Goal: Transaction & Acquisition: Purchase product/service

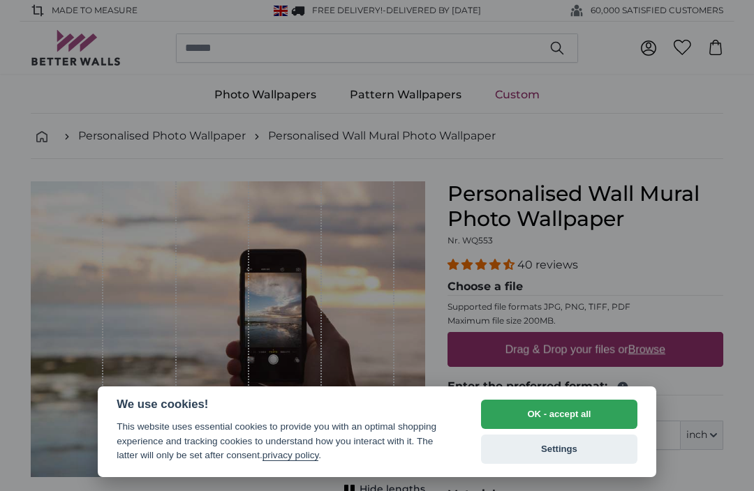
click at [514, 417] on button "OK - accept all" at bounding box center [559, 414] width 156 height 29
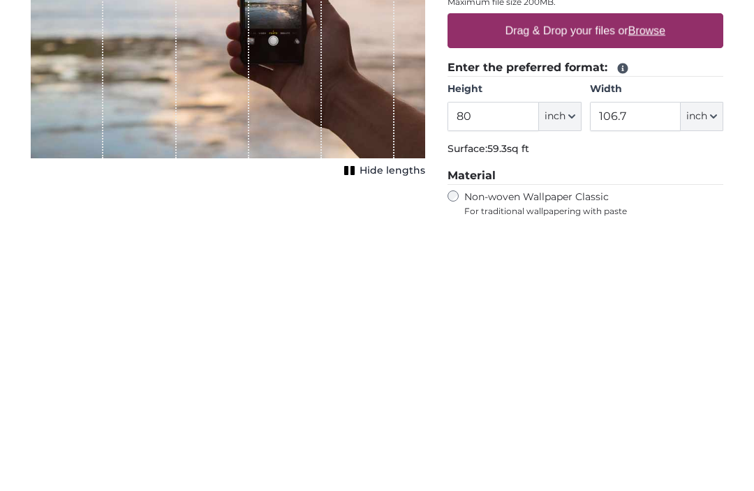
scroll to position [320, 0]
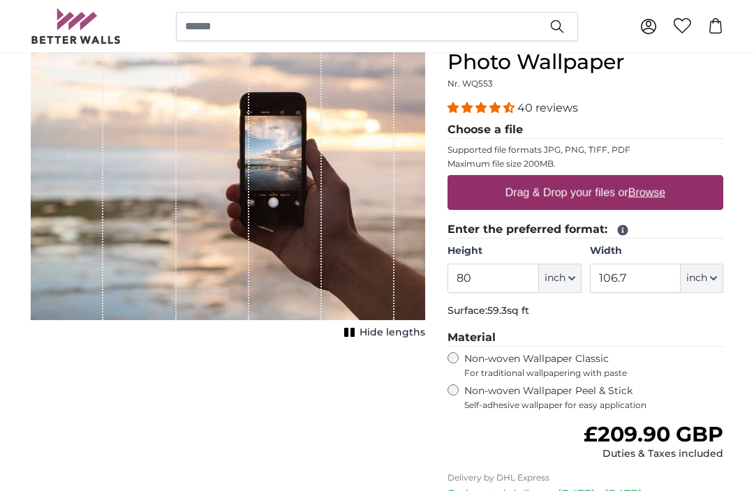
scroll to position [151, 0]
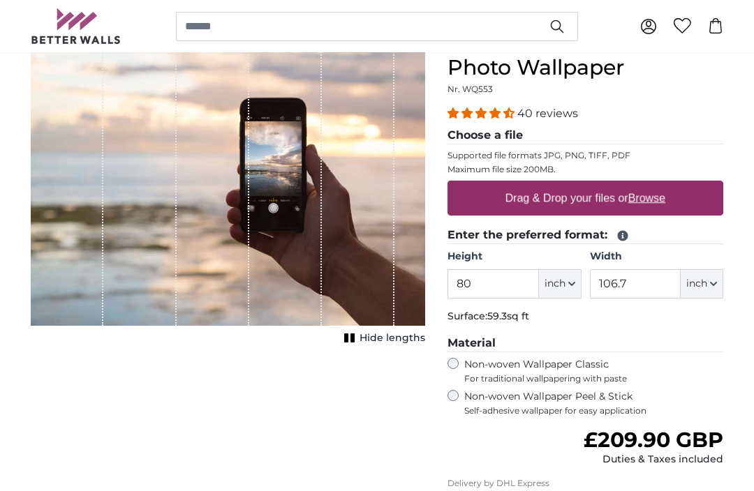
click at [644, 207] on label "Drag & Drop your files or Browse" at bounding box center [585, 199] width 171 height 28
click at [644, 186] on input "Drag & Drop your files or Browse" at bounding box center [585, 183] width 276 height 4
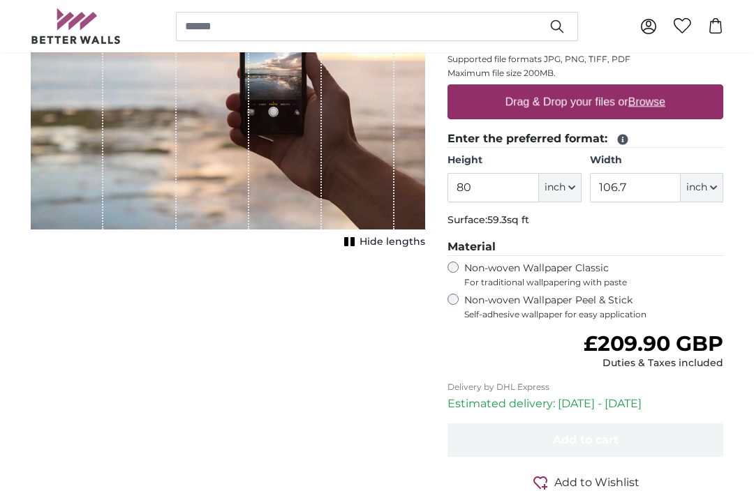
scroll to position [246, 0]
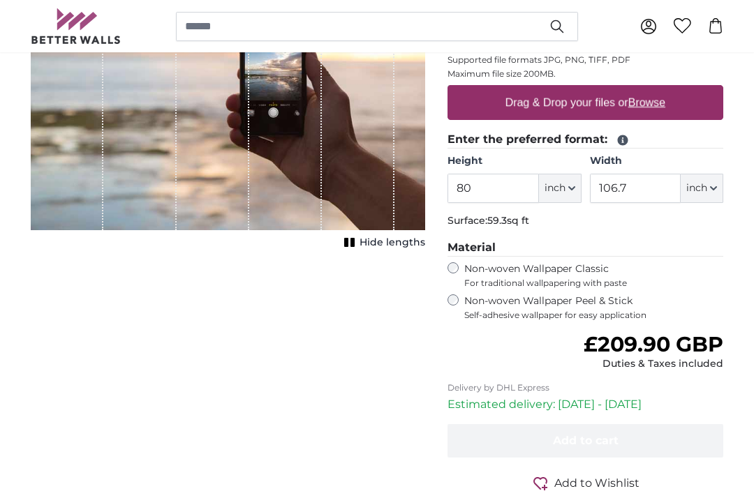
click at [558, 188] on span "inch" at bounding box center [554, 189] width 21 height 14
click at [526, 225] on link "Centimeter (cm)" at bounding box center [559, 225] width 123 height 25
type input "203.2"
type input "271.1"
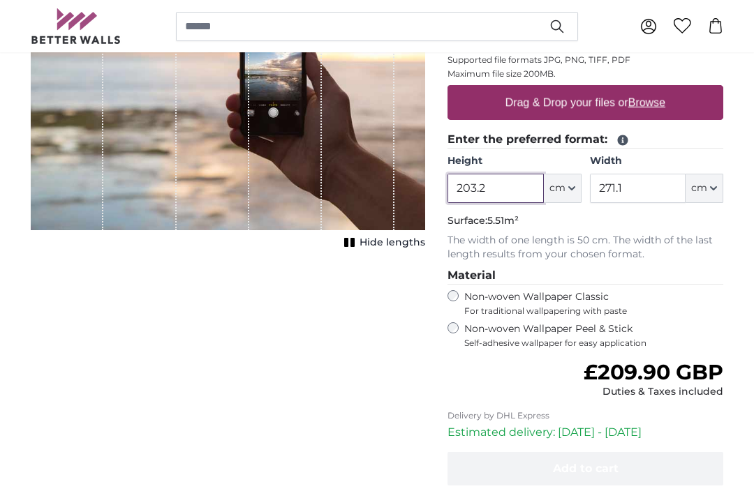
click at [467, 187] on input "203.2" at bounding box center [495, 188] width 96 height 29
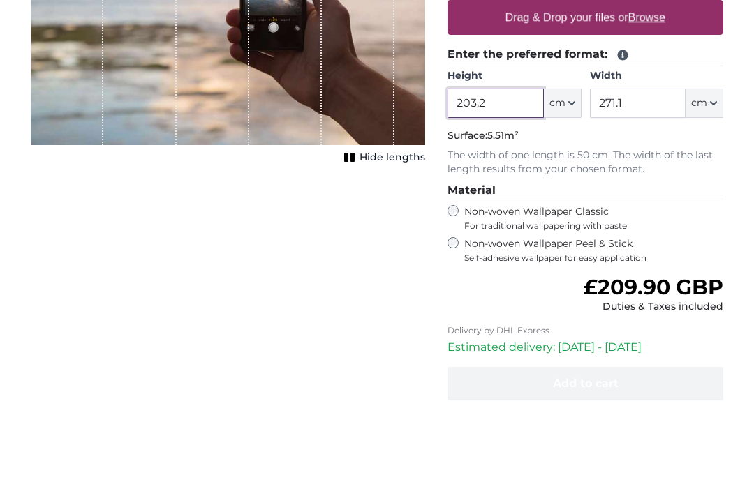
click at [514, 174] on input "203.2" at bounding box center [495, 188] width 96 height 29
type input "2"
type input "5"
type input "60"
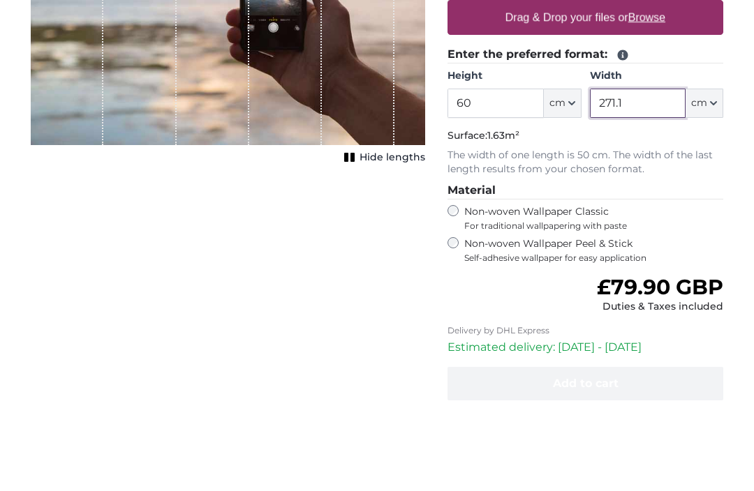
click at [655, 174] on input "271.1" at bounding box center [638, 188] width 96 height 29
type input "2"
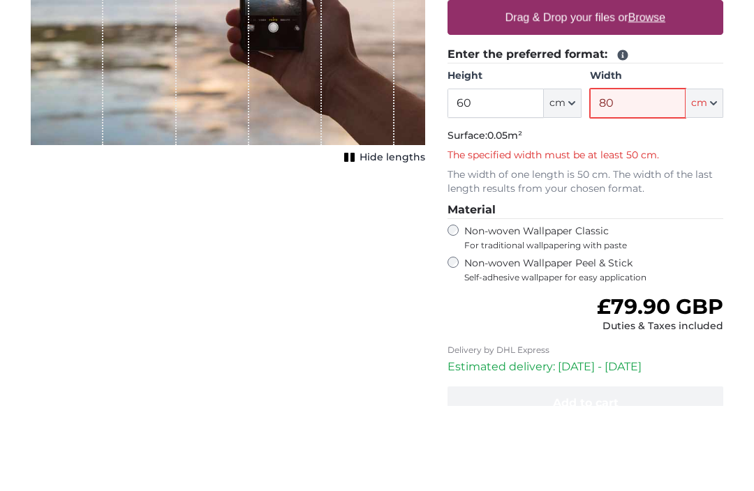
type input "800"
